Goal: Information Seeking & Learning: Find specific fact

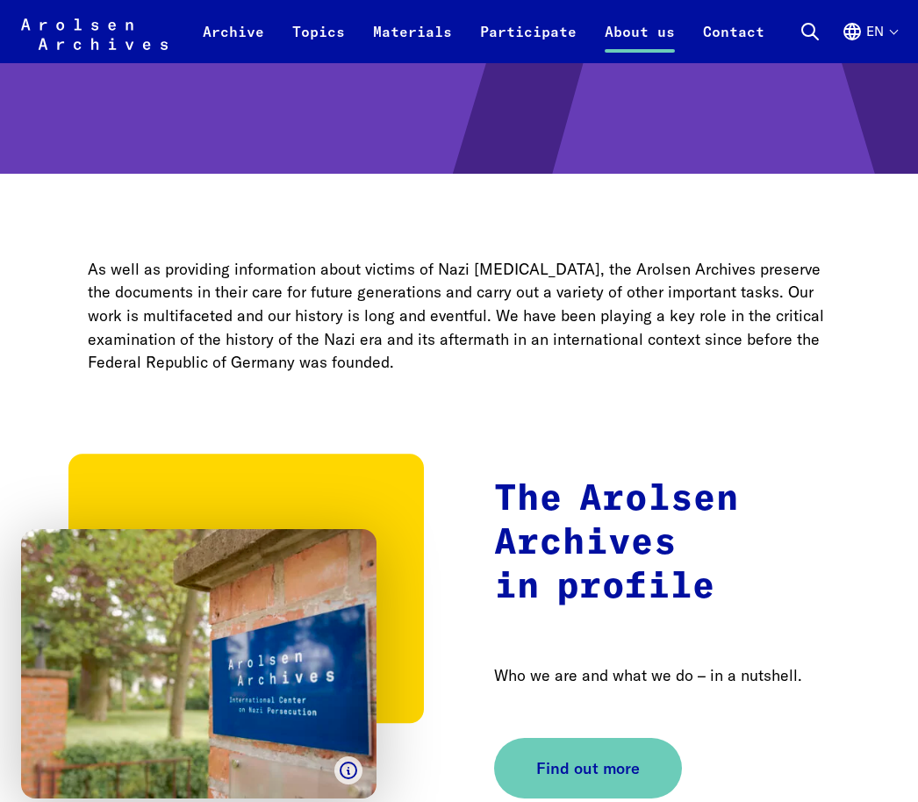
scroll to position [376, 0]
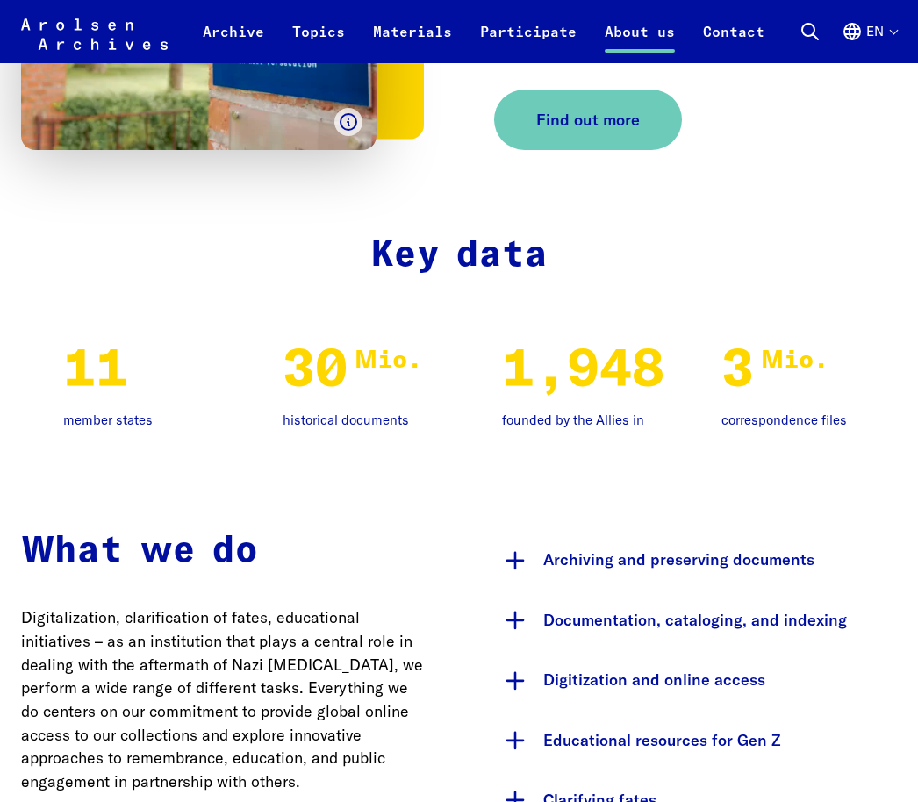
click at [536, 27] on link "Participate" at bounding box center [528, 42] width 125 height 42
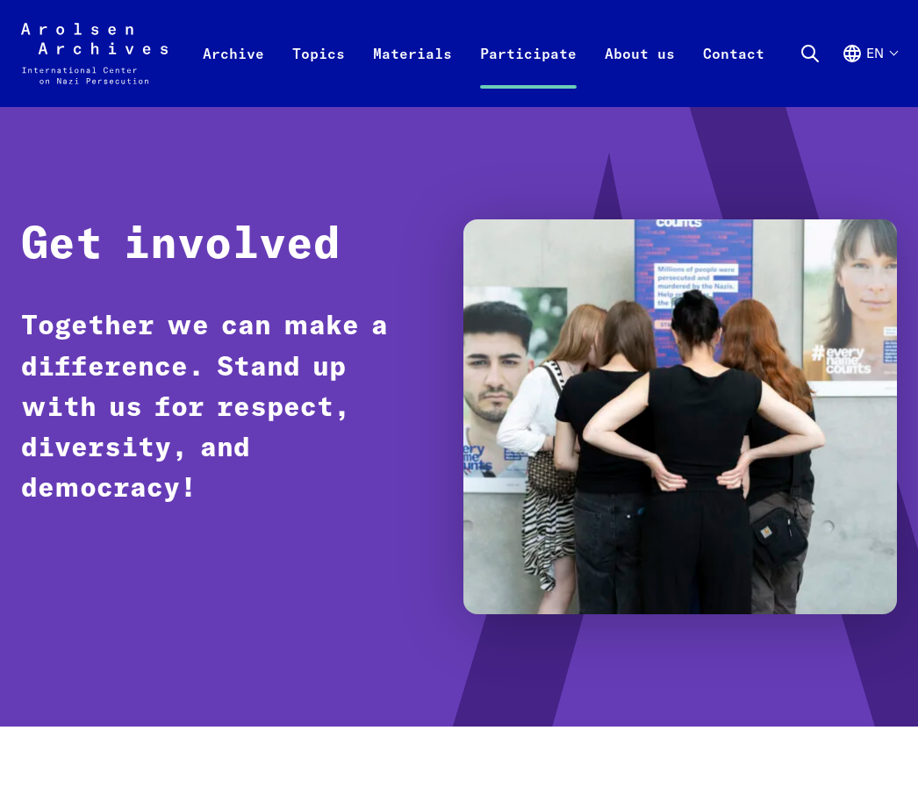
click at [259, 52] on link "Archive" at bounding box center [233, 72] width 89 height 70
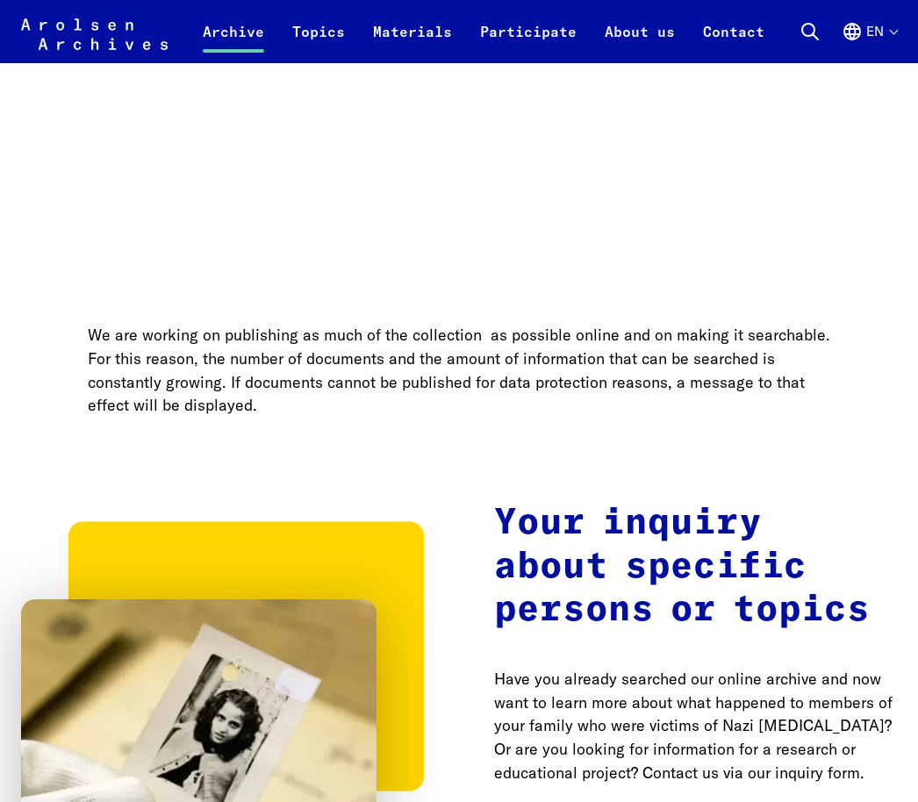
scroll to position [1749, 0]
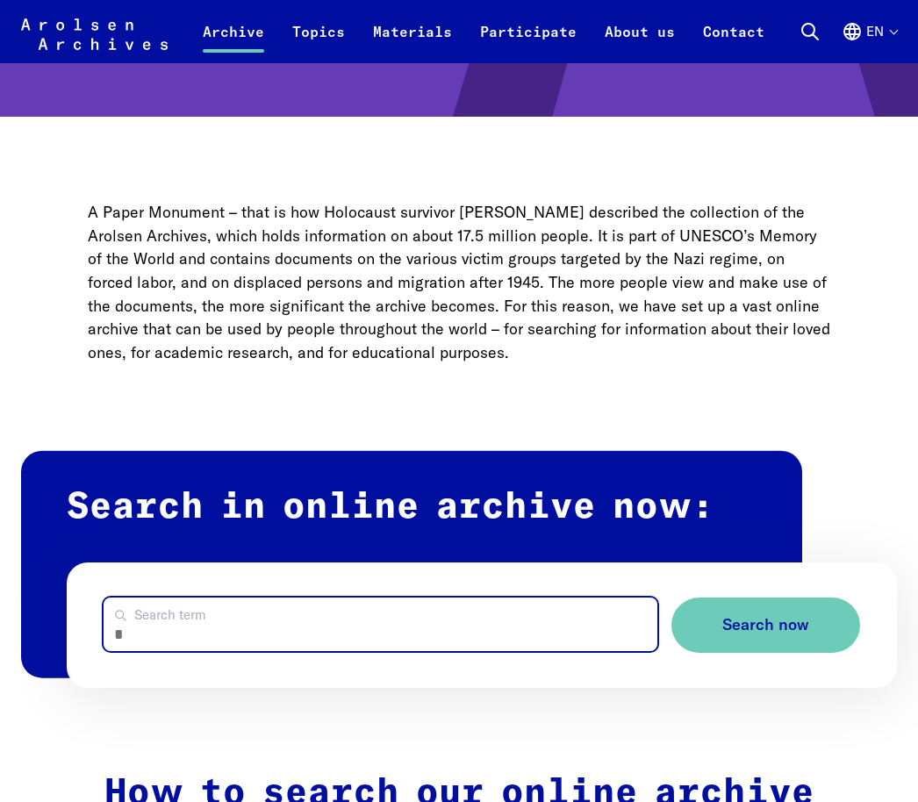
click at [220, 618] on input "Search term" at bounding box center [381, 624] width 554 height 54
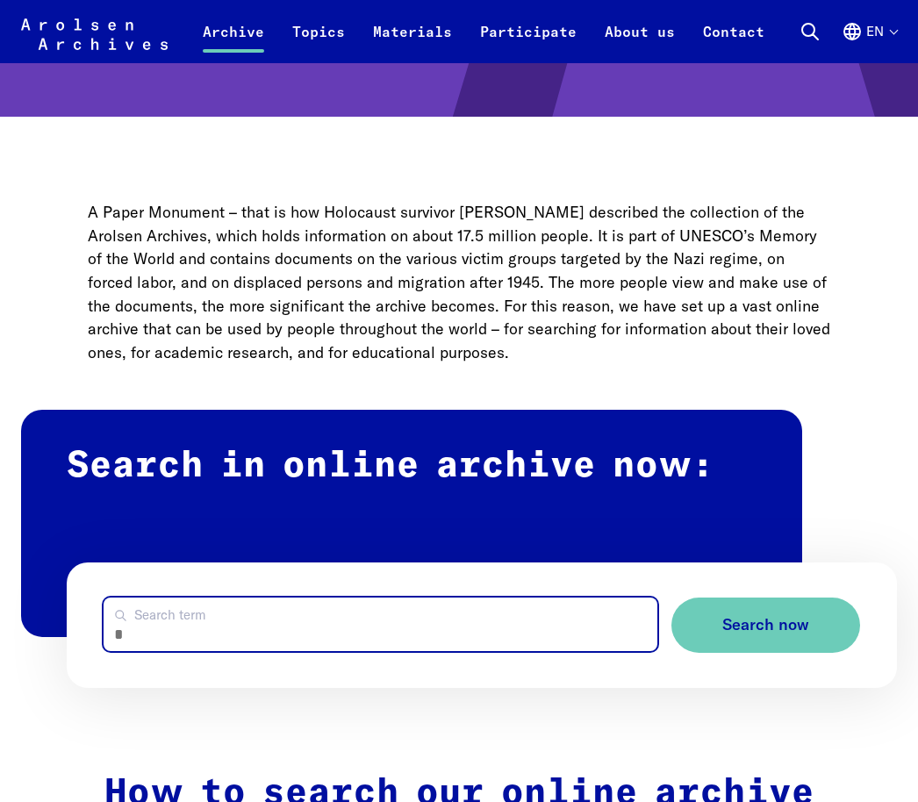
scroll to position [609, 0]
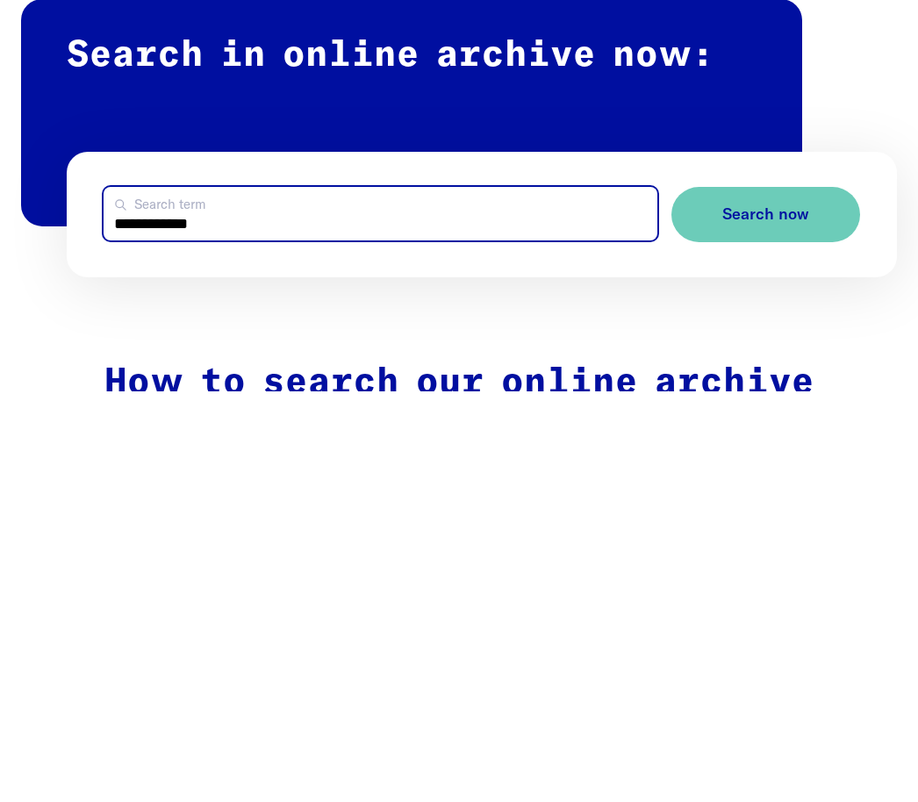
type input "**********"
click at [765, 598] on button "Search now" at bounding box center [765, 625] width 189 height 55
